Goal: Task Accomplishment & Management: Complete application form

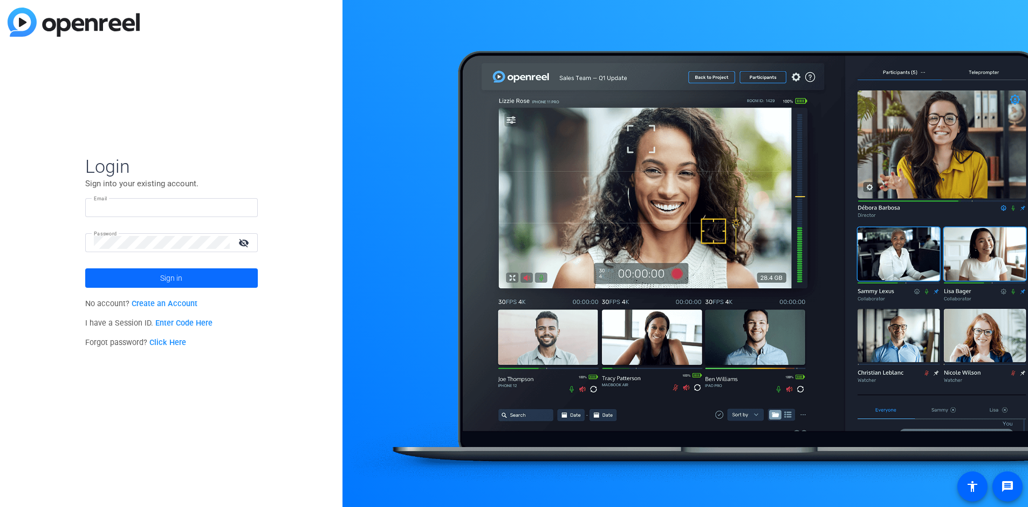
type input "wes.pohl@mnp.ca"
click at [164, 277] on span "Sign in" at bounding box center [171, 277] width 22 height 27
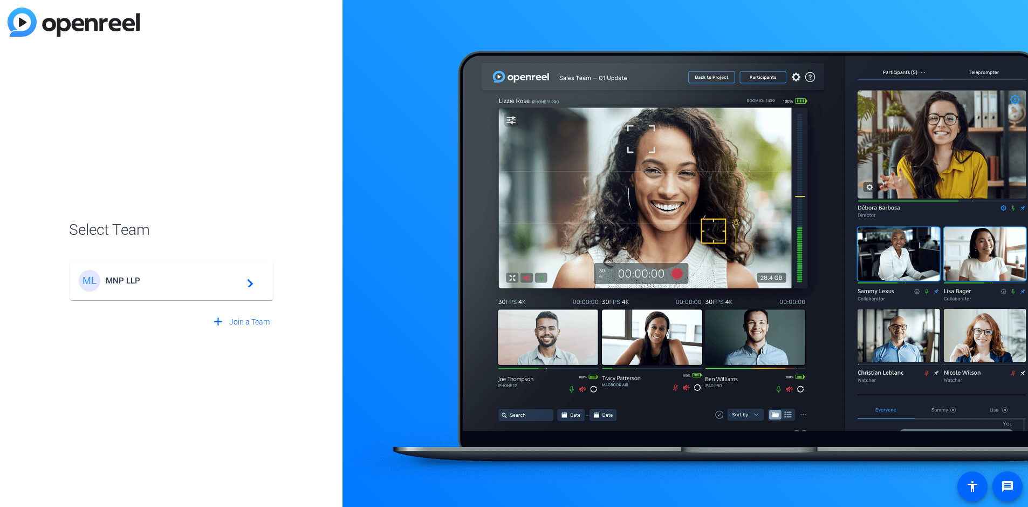
click at [129, 279] on span "MNP LLP" at bounding box center [173, 281] width 135 height 10
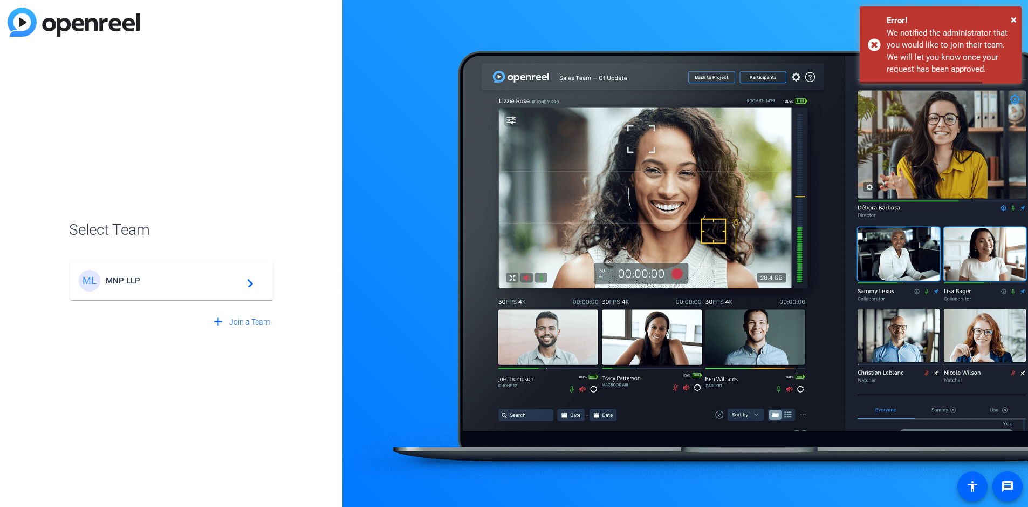
click at [251, 283] on mat-icon "navigate_next" at bounding box center [247, 280] width 13 height 13
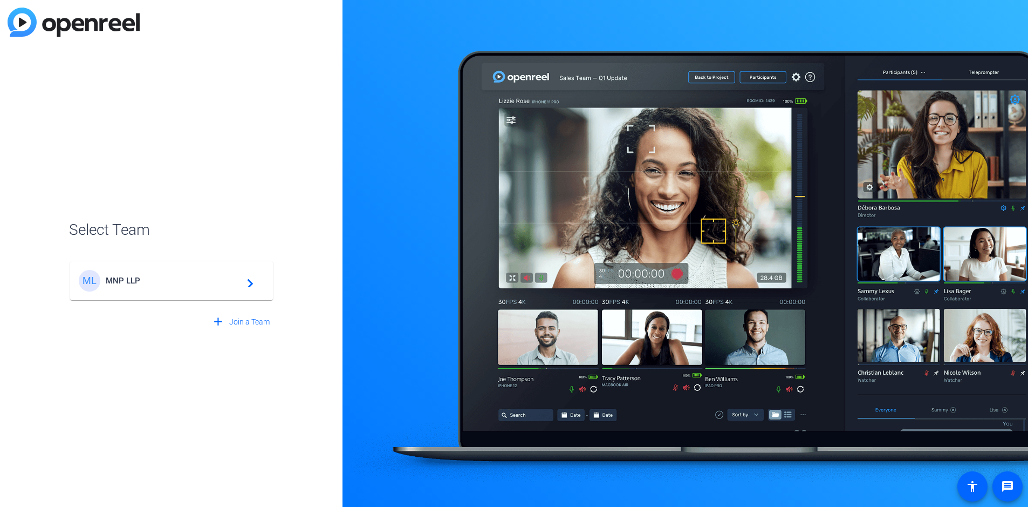
click at [85, 278] on div "ML" at bounding box center [90, 281] width 22 height 22
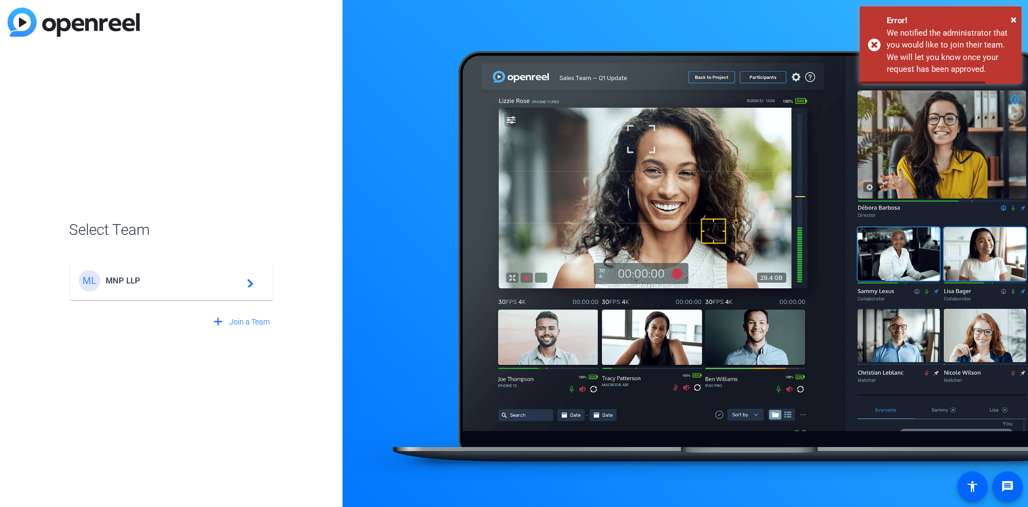
click at [108, 280] on span "MNP LLP" at bounding box center [173, 281] width 135 height 10
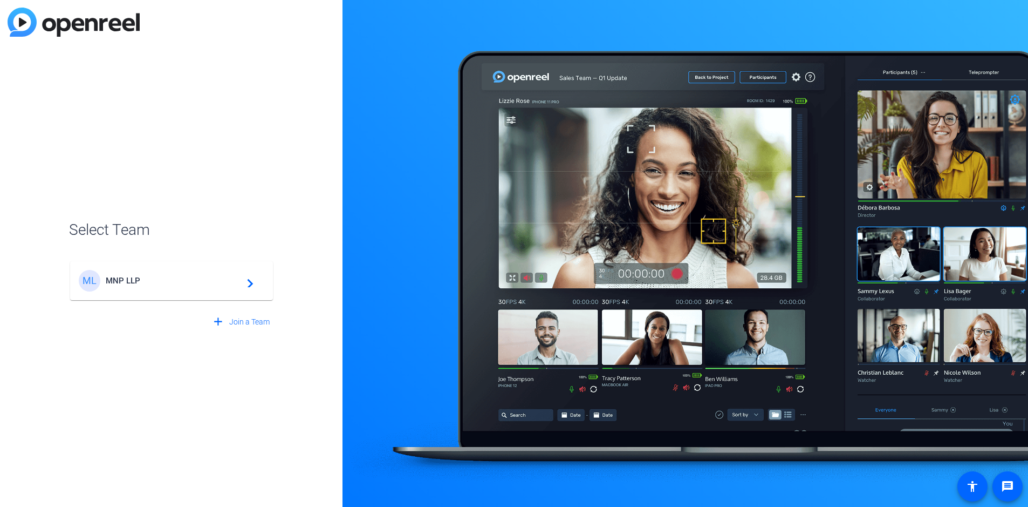
click at [245, 18] on div "Select Team ML MNP LLP navigate_next add Join a Team" at bounding box center [171, 253] width 343 height 507
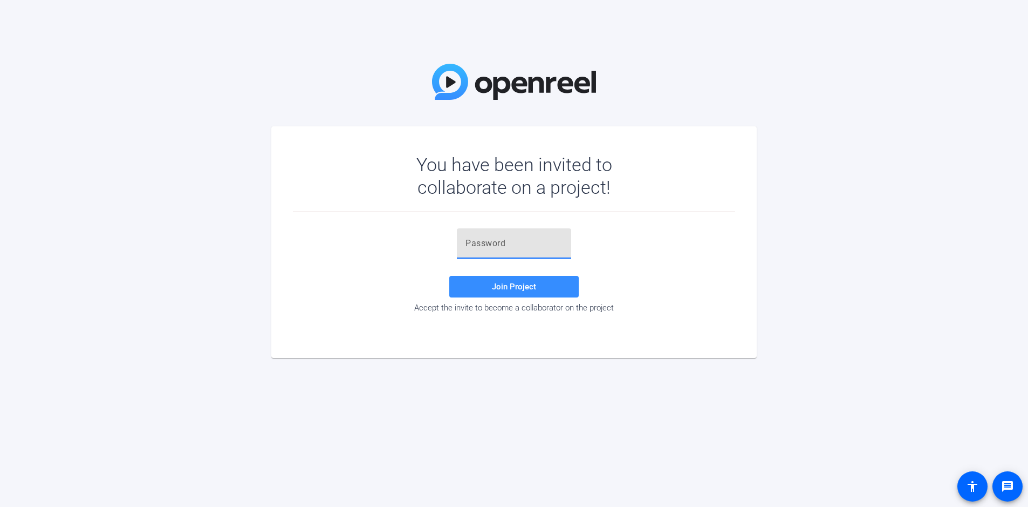
click at [493, 239] on input "text" at bounding box center [514, 243] width 97 height 13
click at [528, 51] on div "You have been invited to collaborate on a project! Join Project Accept the invi…" at bounding box center [514, 253] width 1028 height 507
click at [512, 237] on input "text" at bounding box center [514, 243] width 97 height 13
paste input "2xT47O"
type input "2xT47O"
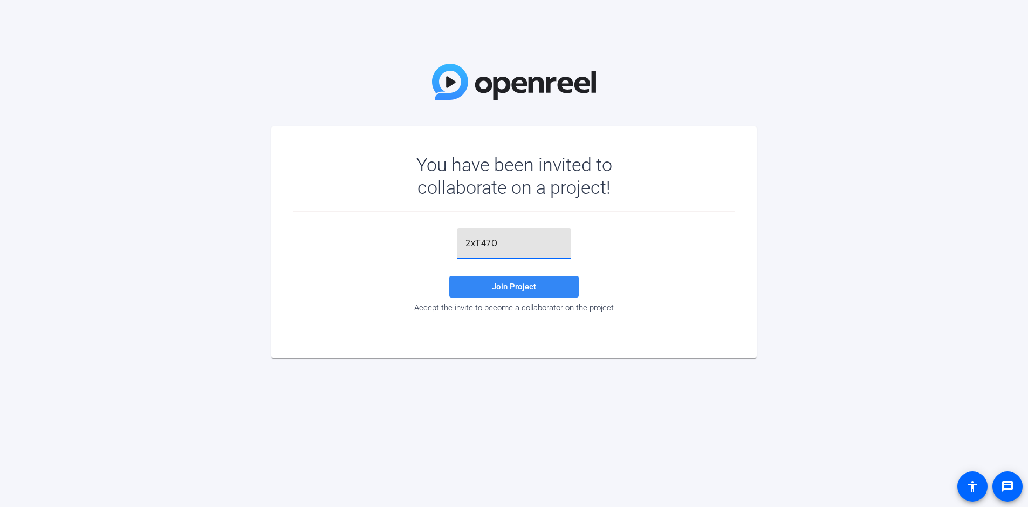
click at [530, 285] on span "Join Project" at bounding box center [514, 287] width 44 height 10
click at [499, 241] on input "text" at bounding box center [514, 243] width 97 height 13
click at [168, 63] on div "You have been invited to collaborate on a project! Join Project Accept the invi…" at bounding box center [514, 253] width 1028 height 507
click at [518, 241] on input "text" at bounding box center [514, 243] width 97 height 13
paste input "nw%m~a"
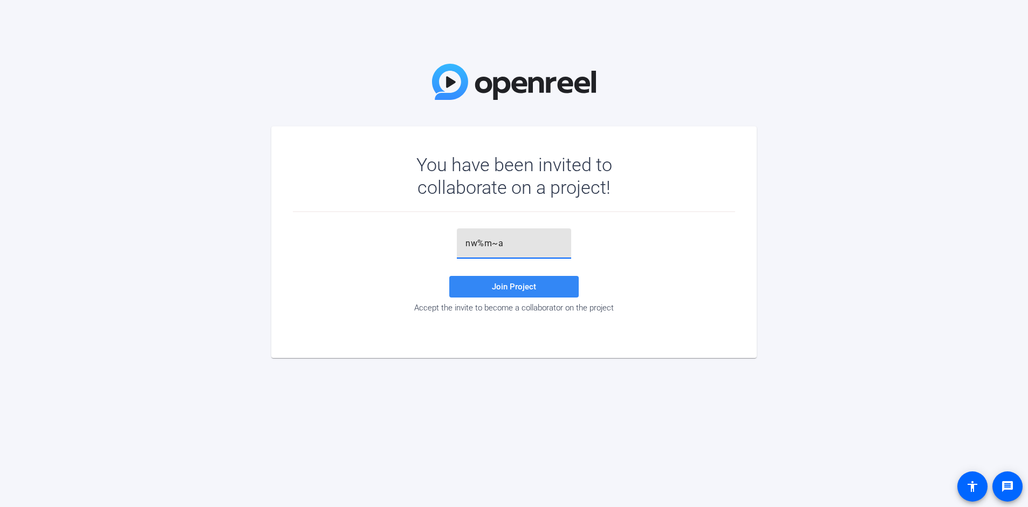
type input "nw%m~a"
click at [508, 286] on span "Join Project" at bounding box center [514, 287] width 44 height 10
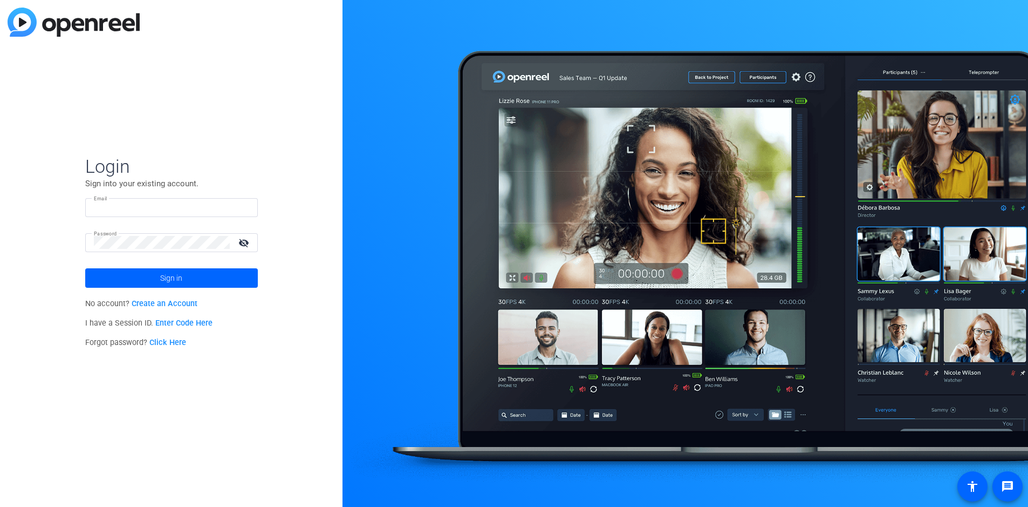
type input "[PERSON_NAME][DOMAIN_NAME][EMAIL_ADDRESS][PERSON_NAME][DOMAIN_NAME]"
click at [169, 323] on link "Enter Code Here" at bounding box center [183, 322] width 57 height 9
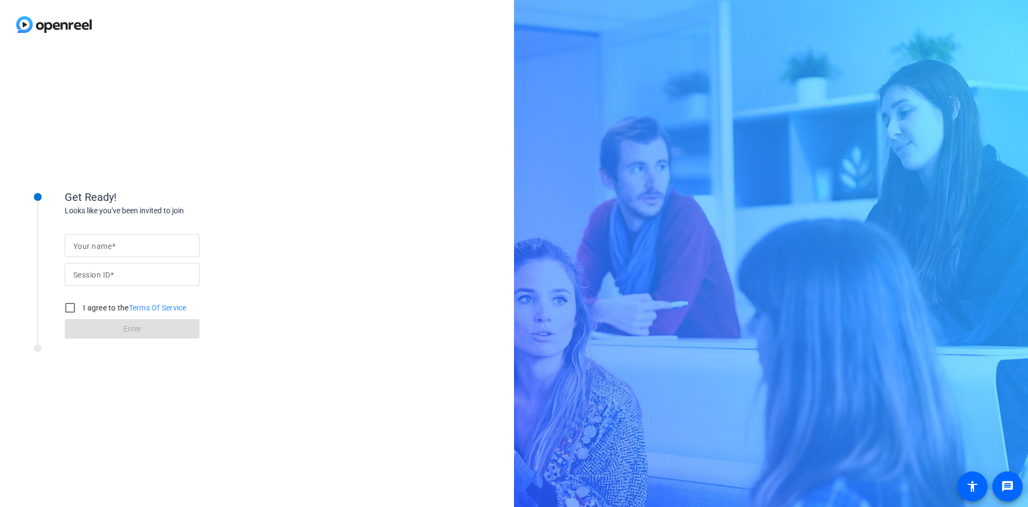
click at [118, 249] on input "Your name" at bounding box center [132, 245] width 118 height 13
type input "Wes Pohl"
click at [125, 272] on input "Session ID" at bounding box center [132, 274] width 118 height 13
paste input "nw%m~a"
type input "nw%m~a"
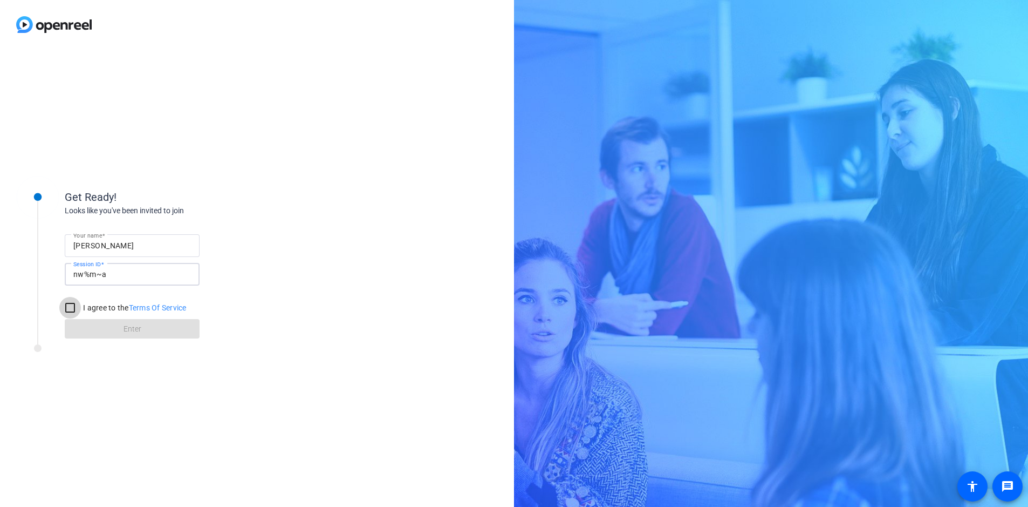
click at [72, 306] on input "I agree to the Terms Of Service" at bounding box center [70, 308] width 22 height 22
checkbox input "true"
click at [109, 325] on span at bounding box center [132, 329] width 135 height 26
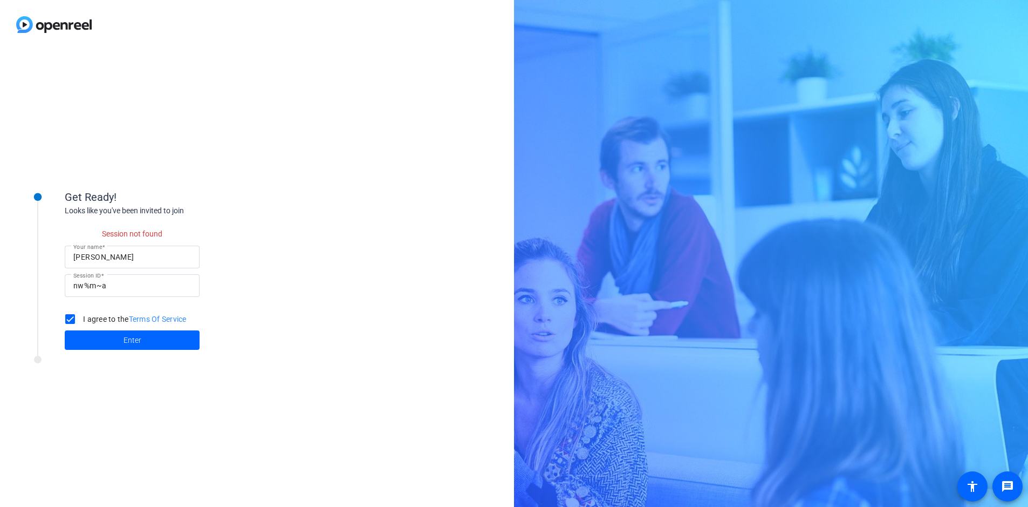
click at [108, 259] on input "Wes Pohl" at bounding box center [132, 256] width 118 height 13
drag, startPoint x: 109, startPoint y: 257, endPoint x: 60, endPoint y: 257, distance: 49.1
click at [60, 257] on div "Get Ready! Looks like you've been invited to join Session not found Your name W…" at bounding box center [146, 263] width 270 height 186
click at [108, 338] on span at bounding box center [132, 340] width 135 height 26
drag, startPoint x: 112, startPoint y: 257, endPoint x: 38, endPoint y: 249, distance: 74.3
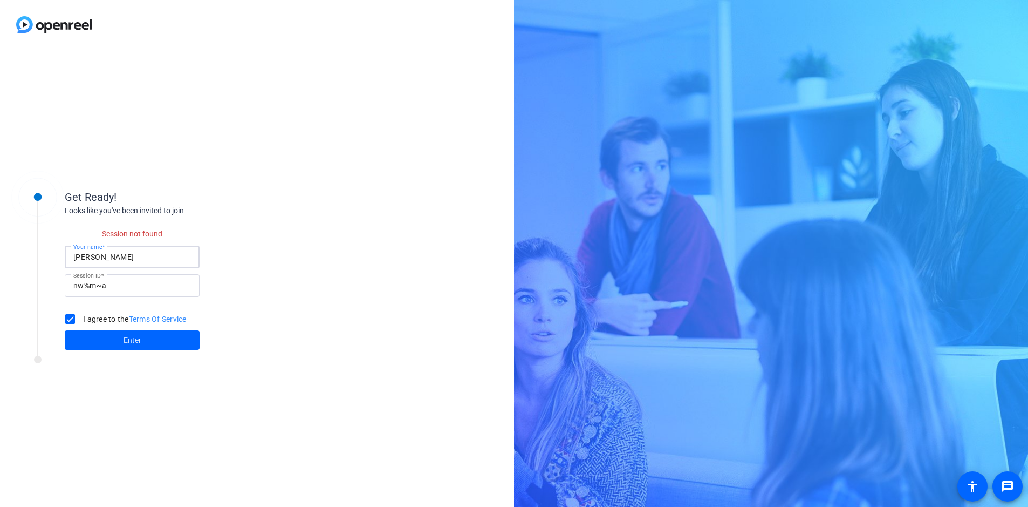
click at [38, 249] on div "Get Ready! Looks like you've been invited to join Session not found Your name R…" at bounding box center [146, 263] width 270 height 186
type input "MNP"
click at [132, 340] on span "Enter" at bounding box center [133, 339] width 18 height 11
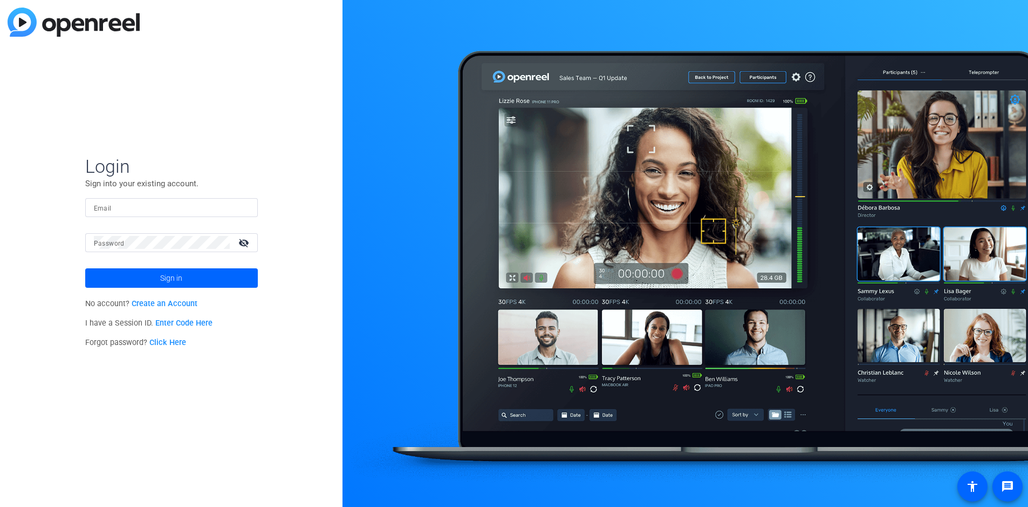
type input "wes.pohl@mnp.ca"
click at [286, 194] on div "Login Sign into your existing account. Email wes.pohl@mnp.ca Password visibilit…" at bounding box center [171, 253] width 343 height 507
click at [242, 241] on mat-icon "visibility_off" at bounding box center [245, 243] width 26 height 16
click at [173, 274] on span "Sign in" at bounding box center [171, 277] width 22 height 27
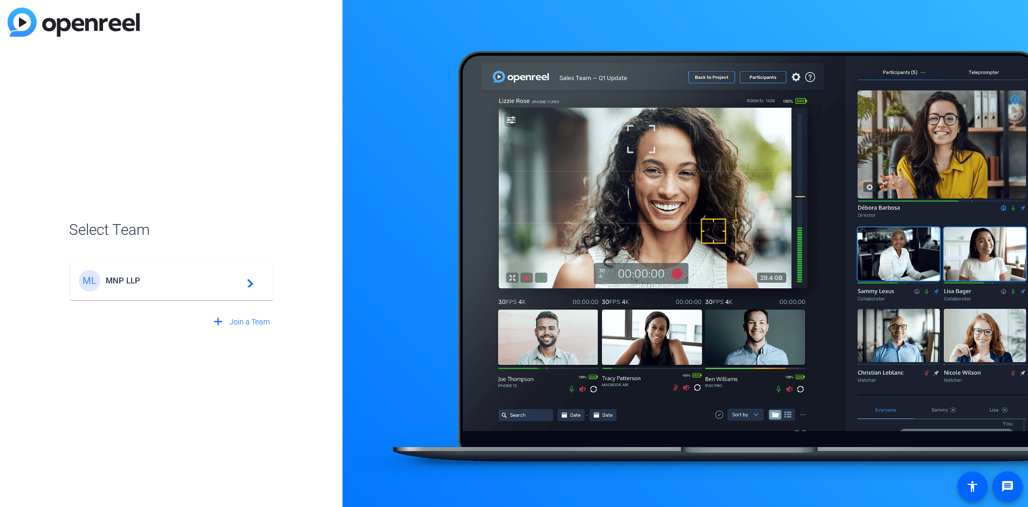
click at [113, 280] on span "MNP LLP" at bounding box center [173, 281] width 135 height 10
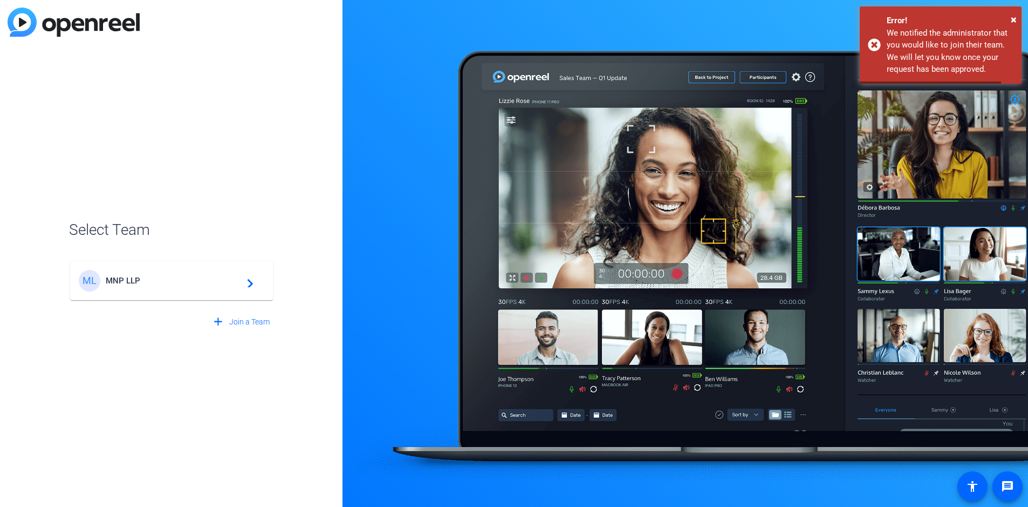
click at [248, 284] on mat-icon "navigate_next" at bounding box center [247, 280] width 13 height 13
click at [87, 281] on div "ML" at bounding box center [90, 281] width 22 height 22
click at [111, 281] on span "MNP LLP" at bounding box center [173, 281] width 135 height 10
click at [110, 281] on div "ML MNP LLP navigate_next" at bounding box center [171, 275] width 205 height 52
click at [112, 281] on span "MNP LLP" at bounding box center [173, 281] width 135 height 10
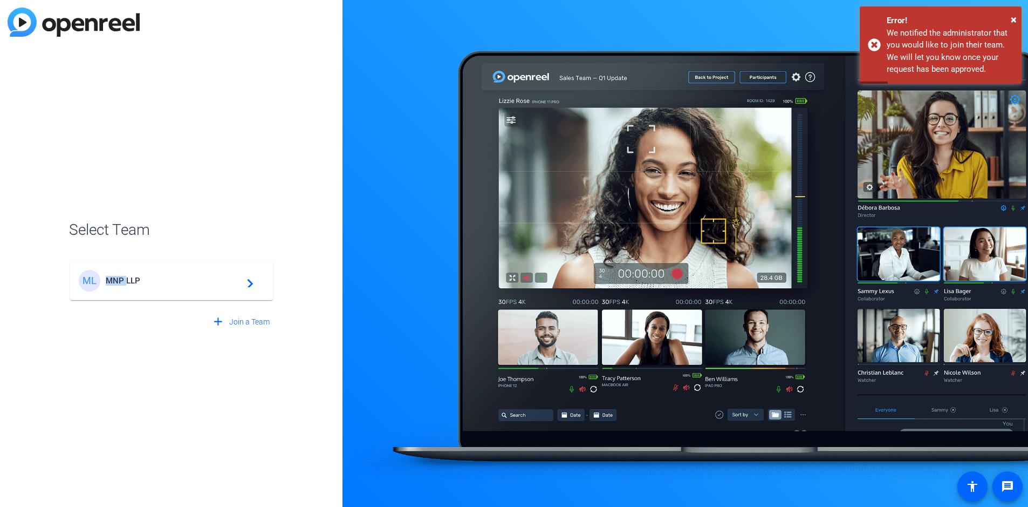
click at [112, 281] on div "ML MNP LLP navigate_next" at bounding box center [171, 275] width 205 height 52
click at [152, 279] on span "MNP LLP" at bounding box center [173, 281] width 135 height 10
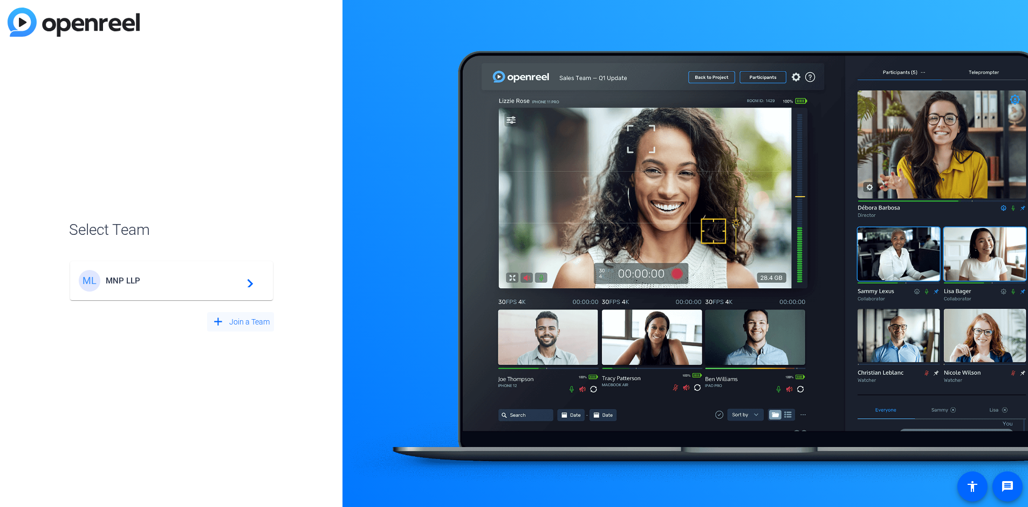
click at [251, 322] on span "Join a Team" at bounding box center [249, 321] width 40 height 11
click at [122, 267] on span "Create New Team" at bounding box center [172, 268] width 135 height 10
click at [133, 284] on span "Cancel" at bounding box center [135, 284] width 23 height 11
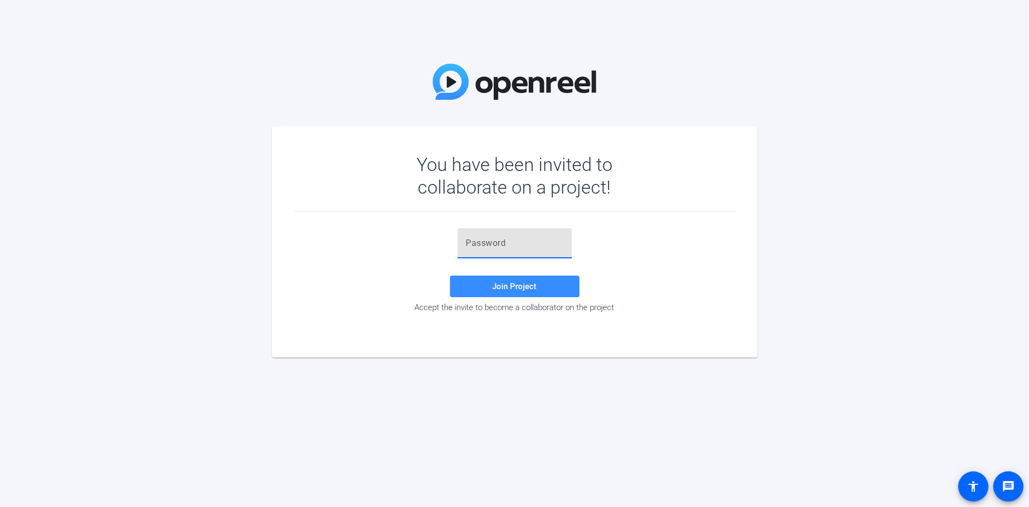
click at [509, 244] on input "text" at bounding box center [514, 243] width 97 height 13
paste input "[URL][DOMAIN_NAME][EMAIL_ADDRESS][DOMAIN_NAME][DOMAIN_NAME][PERSON_NAME][DOMAIN…"
type input "[URL][DOMAIN_NAME][EMAIL_ADDRESS][DOMAIN_NAME][DOMAIN_NAME][PERSON_NAME][DOMAIN…"
click at [695, 30] on div "You have been invited to collaborate on a project! Join Project Accept the invi…" at bounding box center [514, 253] width 1029 height 507
click at [504, 238] on input "text" at bounding box center [514, 243] width 97 height 13
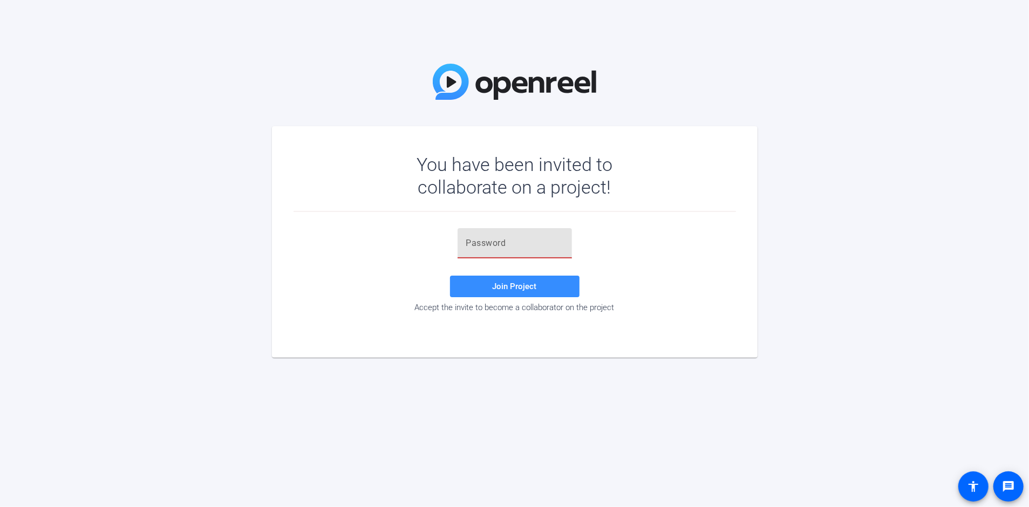
paste input "oyARKj"
type input "oyARKj"
click at [526, 286] on span "Join Project" at bounding box center [514, 287] width 44 height 10
click at [499, 238] on input "oyARKj" at bounding box center [514, 243] width 97 height 13
drag, startPoint x: 507, startPoint y: 241, endPoint x: 448, endPoint y: 239, distance: 58.8
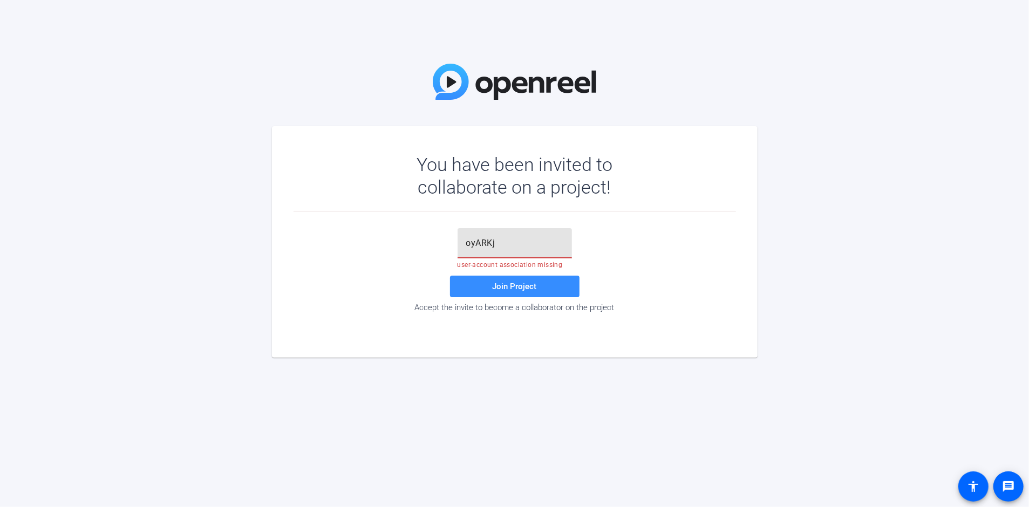
click at [449, 239] on div "oyARKj user-account association missing Join Project Accept the invite to becom…" at bounding box center [514, 270] width 442 height 84
paste input "eZzq"
type input "eZzq"
click at [502, 285] on span "Join Project" at bounding box center [514, 287] width 44 height 10
